Goal: Book appointment/travel/reservation

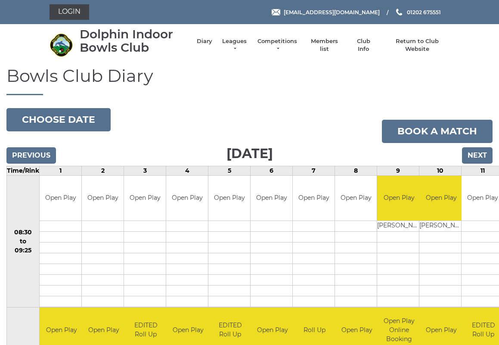
click at [481, 154] on input "Next" at bounding box center [477, 155] width 31 height 16
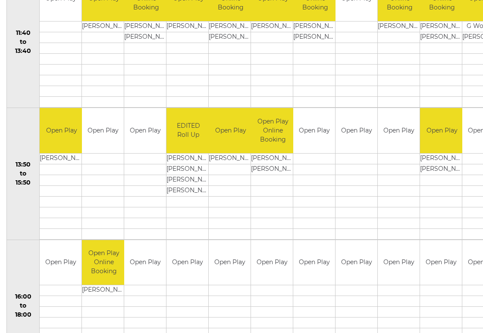
scroll to position [465, 0]
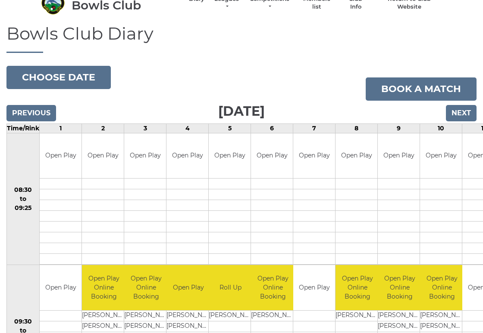
click at [464, 112] on input "Next" at bounding box center [460, 113] width 31 height 16
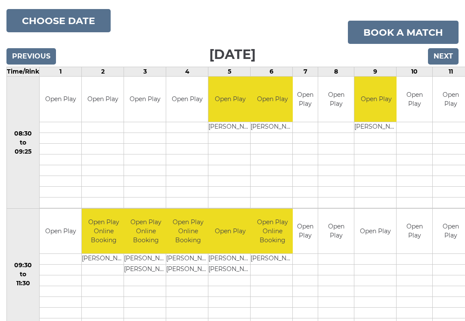
scroll to position [91, 0]
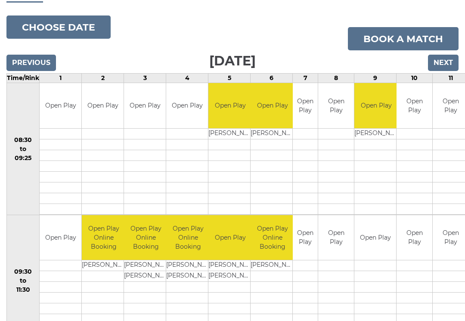
click at [448, 62] on input "Next" at bounding box center [443, 63] width 31 height 16
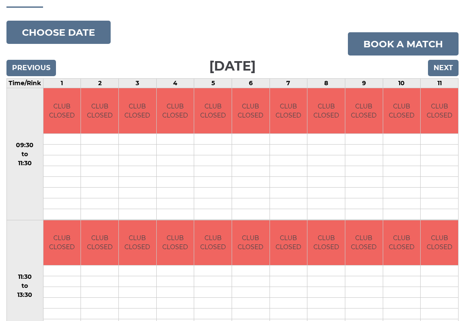
scroll to position [85, 0]
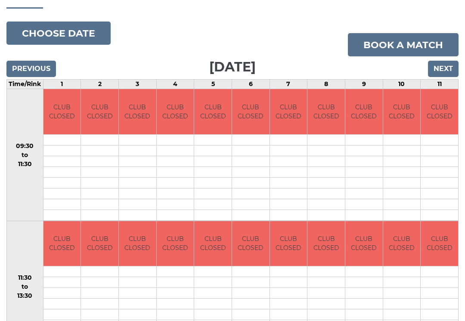
click at [447, 71] on input "Next" at bounding box center [443, 69] width 31 height 16
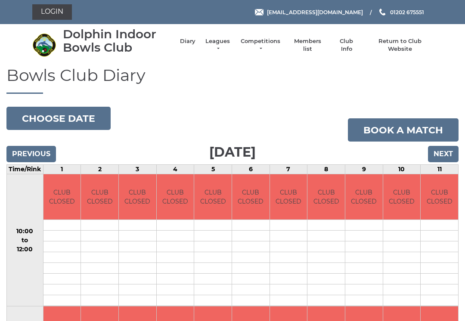
click at [448, 157] on input "Next" at bounding box center [443, 154] width 31 height 16
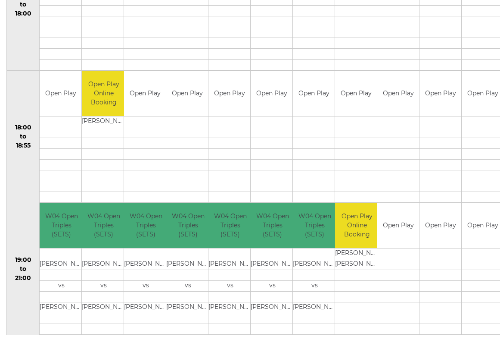
scroll to position [765, 0]
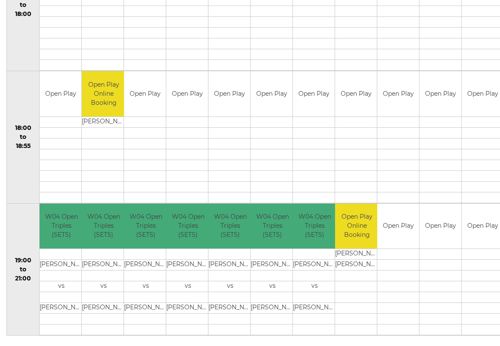
click at [499, 123] on td at bounding box center [483, 121] width 42 height 11
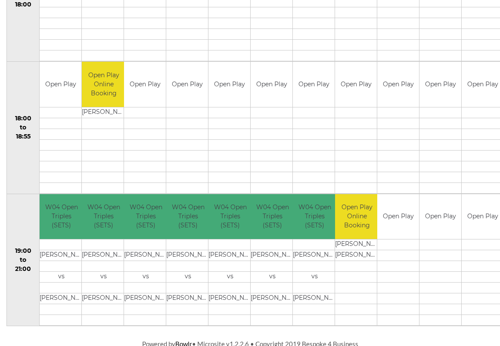
scroll to position [776, 0]
